Goal: Find contact information: Find contact information

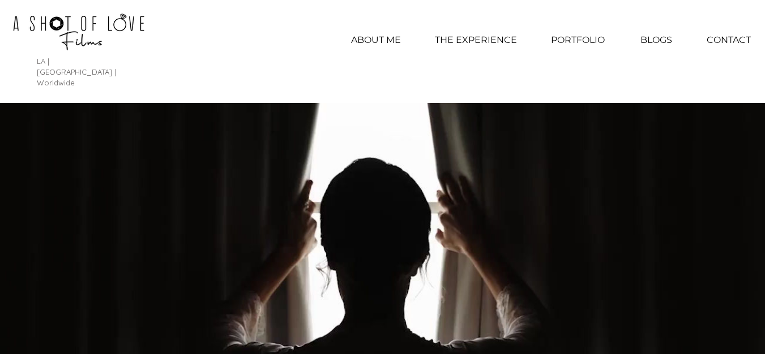
scroll to position [5280, 0]
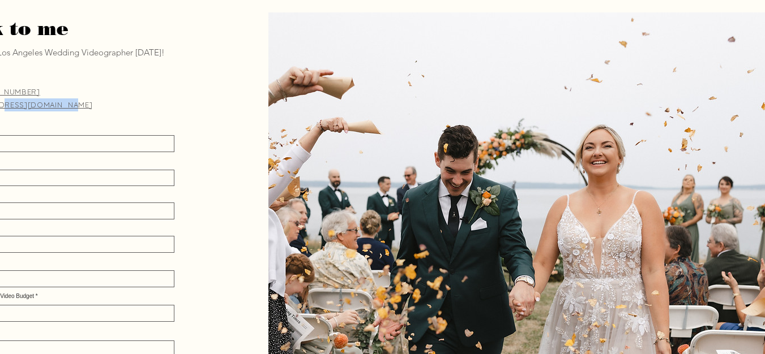
click at [0, 98] on p "[EMAIL_ADDRESS][DOMAIN_NAME]" at bounding box center [67, 104] width 220 height 13
click at [89, 98] on p "[EMAIL_ADDRESS][DOMAIN_NAME]" at bounding box center [67, 104] width 220 height 13
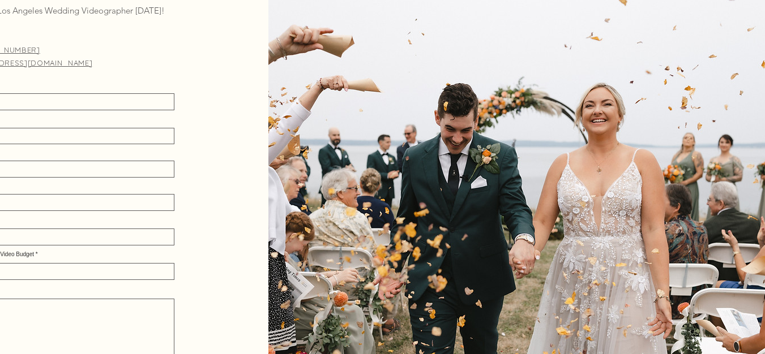
drag, startPoint x: 134, startPoint y: 346, endPoint x: 97, endPoint y: 357, distance: 37.8
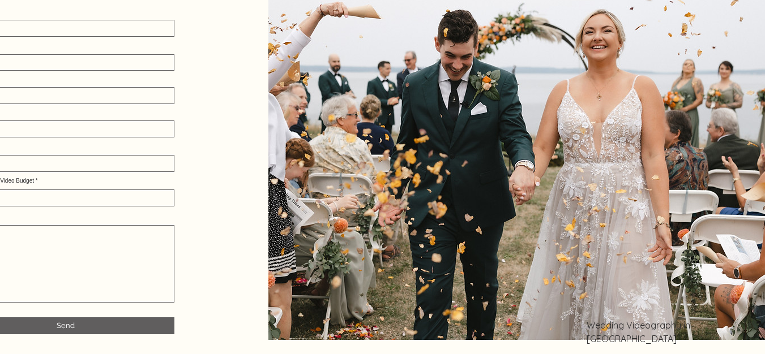
click at [152, 305] on div at bounding box center [382, 314] width 765 height 630
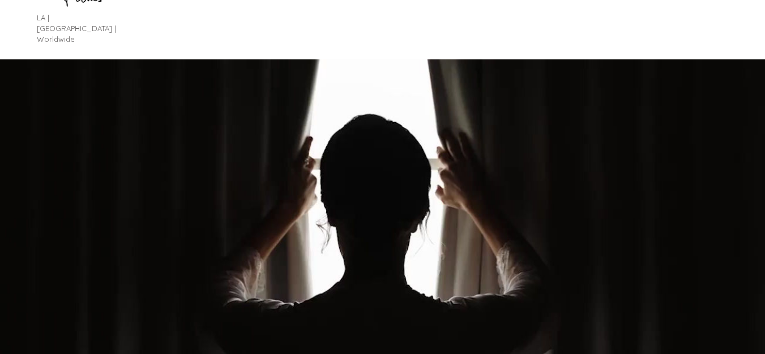
scroll to position [0, 0]
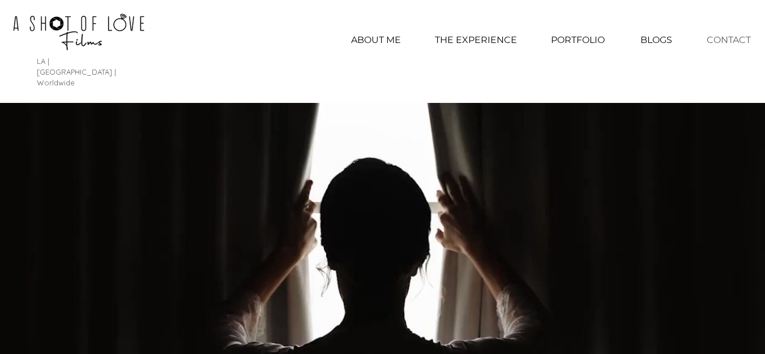
click at [708, 46] on p "CONTACT" at bounding box center [728, 40] width 55 height 28
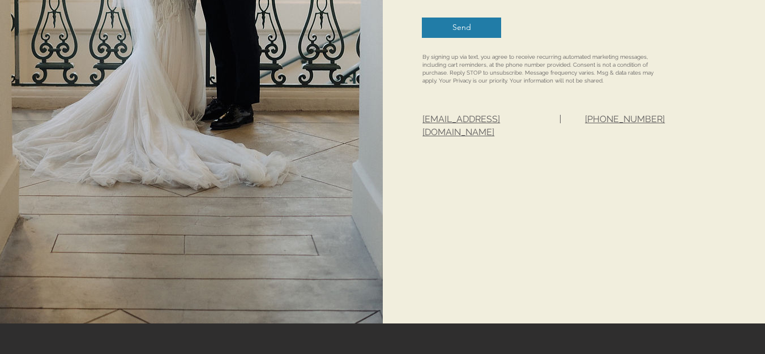
scroll to position [792, 0]
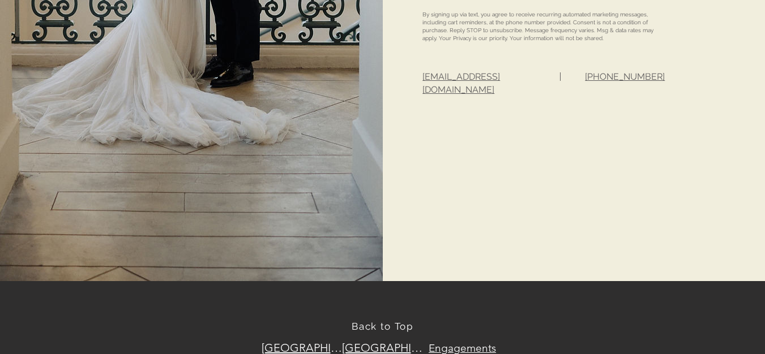
drag, startPoint x: 406, startPoint y: 70, endPoint x: 537, endPoint y: 73, distance: 130.8
drag, startPoint x: 534, startPoint y: 74, endPoint x: 421, endPoint y: 82, distance: 112.9
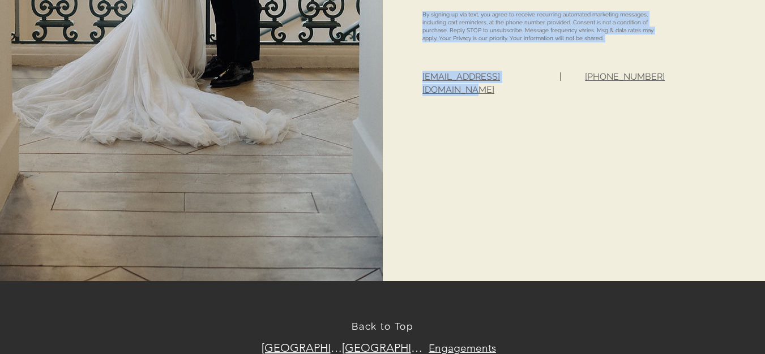
drag, startPoint x: 421, startPoint y: 77, endPoint x: 431, endPoint y: 78, distance: 10.3
drag, startPoint x: 425, startPoint y: 100, endPoint x: 558, endPoint y: 95, distance: 133.1
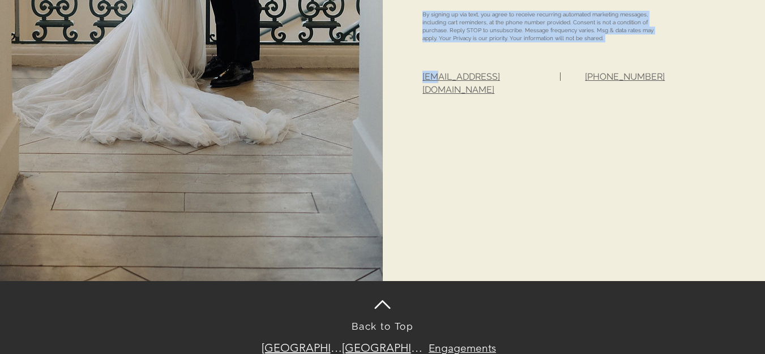
drag, startPoint x: 535, startPoint y: 76, endPoint x: 421, endPoint y: 77, distance: 114.9
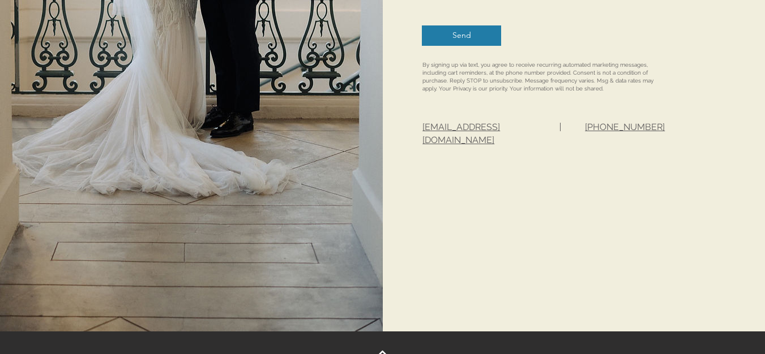
scroll to position [736, 0]
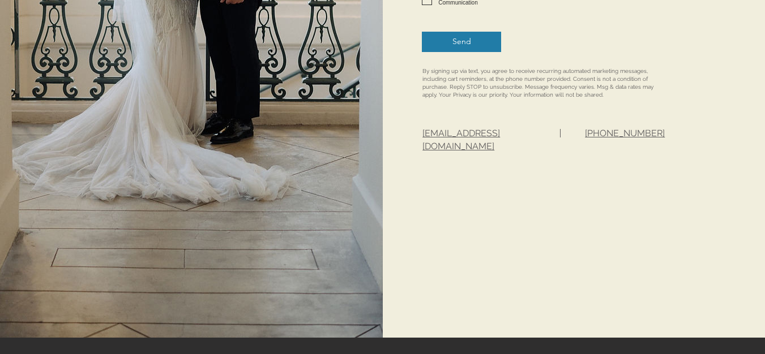
click at [438, 130] on span "[EMAIL_ADDRESS][DOMAIN_NAME]" at bounding box center [461, 139] width 78 height 23
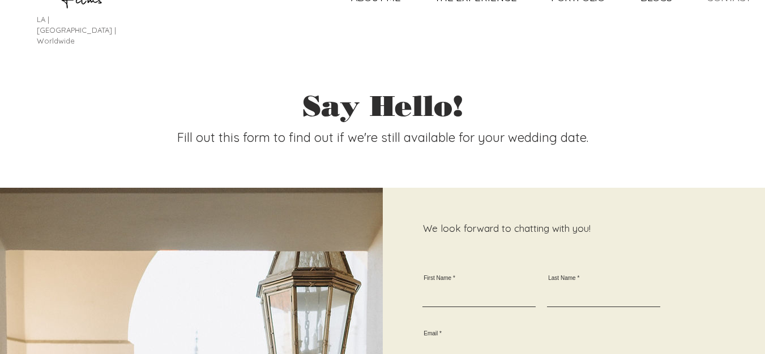
scroll to position [0, 0]
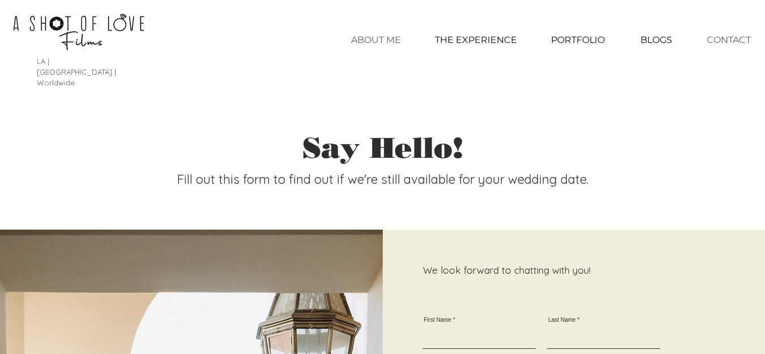
click at [388, 45] on p "ABOUT ME" at bounding box center [375, 40] width 61 height 28
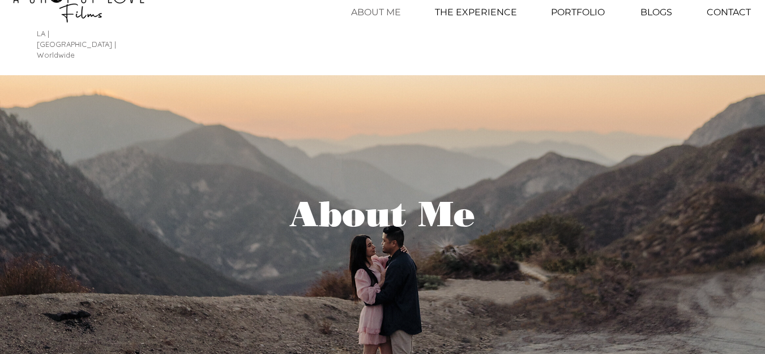
scroll to position [340, 0]
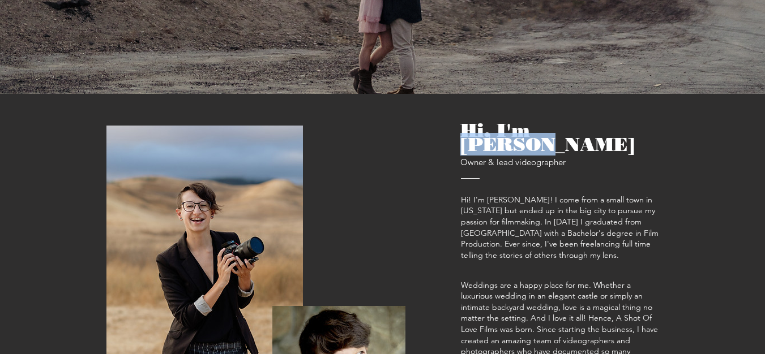
drag, startPoint x: 538, startPoint y: 113, endPoint x: 611, endPoint y: 101, distance: 74.1
click at [611, 123] on h2 "Hi, I'm [PERSON_NAME] & lead videographer" at bounding box center [559, 146] width 199 height 46
copy span "Caitlin"
